Goal: Check status: Check status

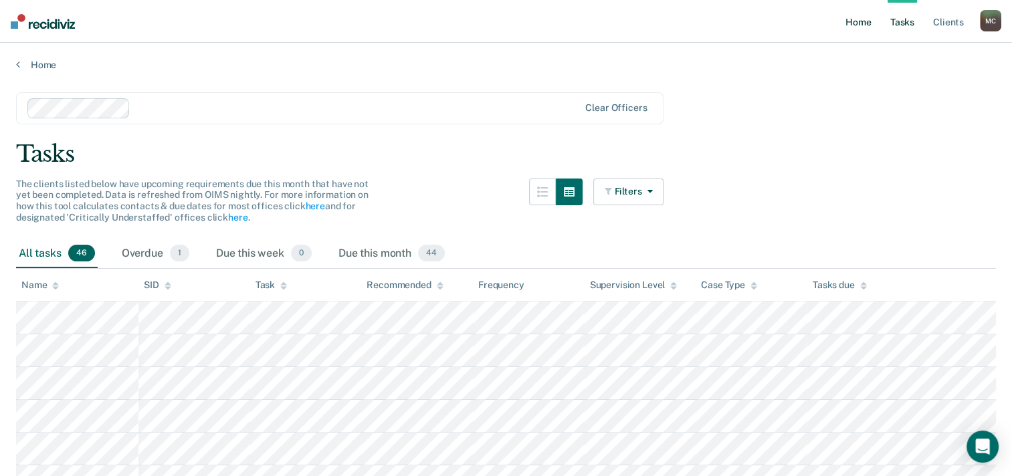
click at [857, 22] on link "Home" at bounding box center [858, 21] width 31 height 43
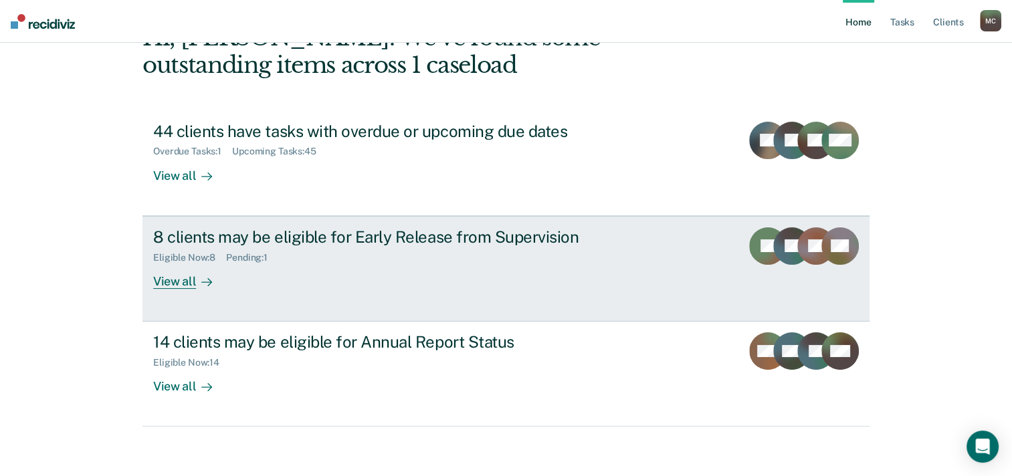
scroll to position [92, 0]
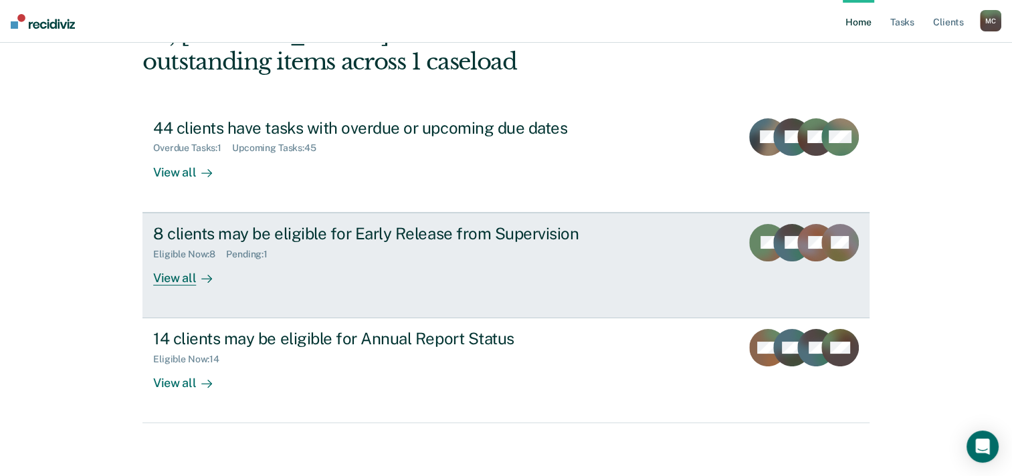
click at [420, 249] on div "Eligible Now : 8 Pending : 1" at bounding box center [388, 251] width 470 height 17
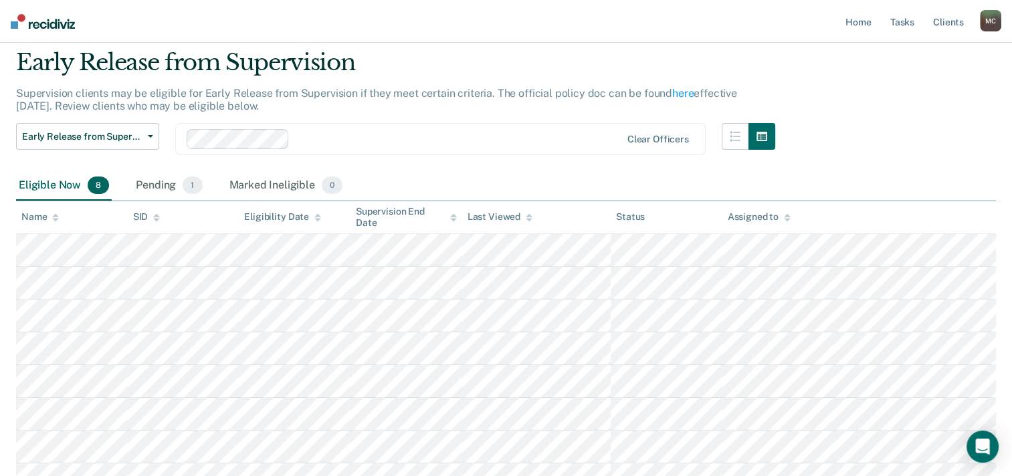
scroll to position [134, 0]
